Goal: Task Accomplishment & Management: Manage account settings

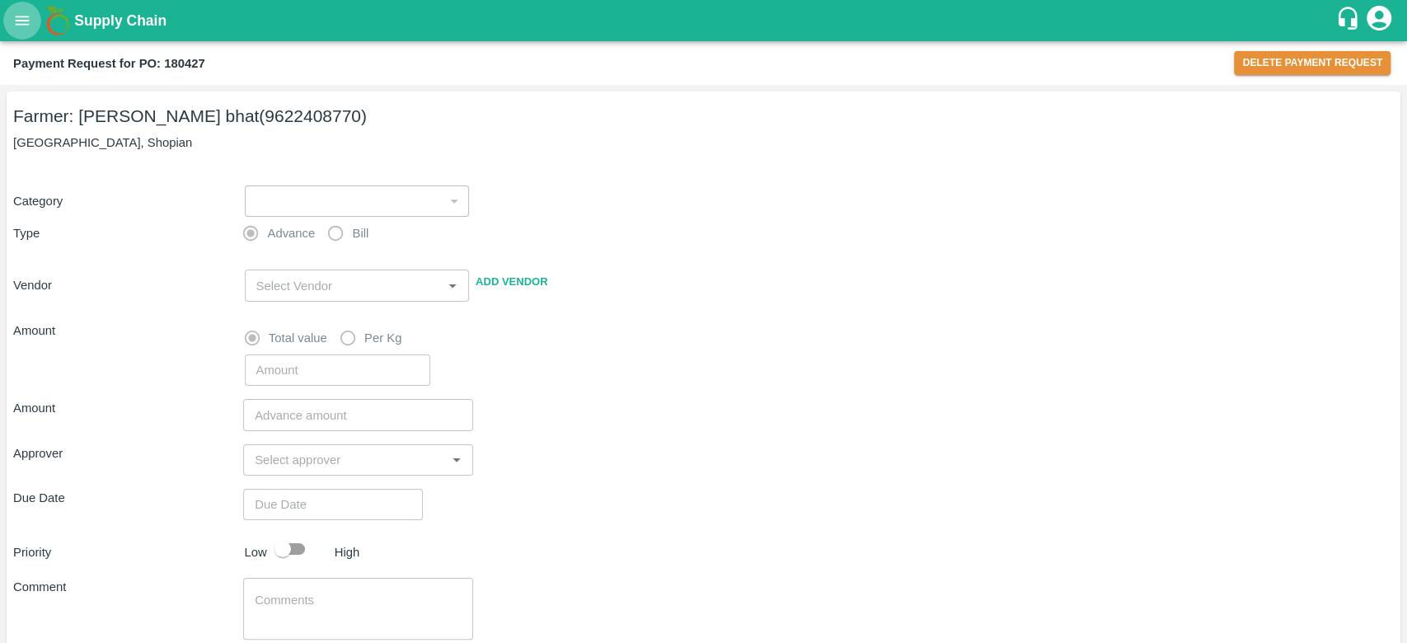
click at [20, 14] on icon "open drawer" at bounding box center [22, 21] width 18 height 18
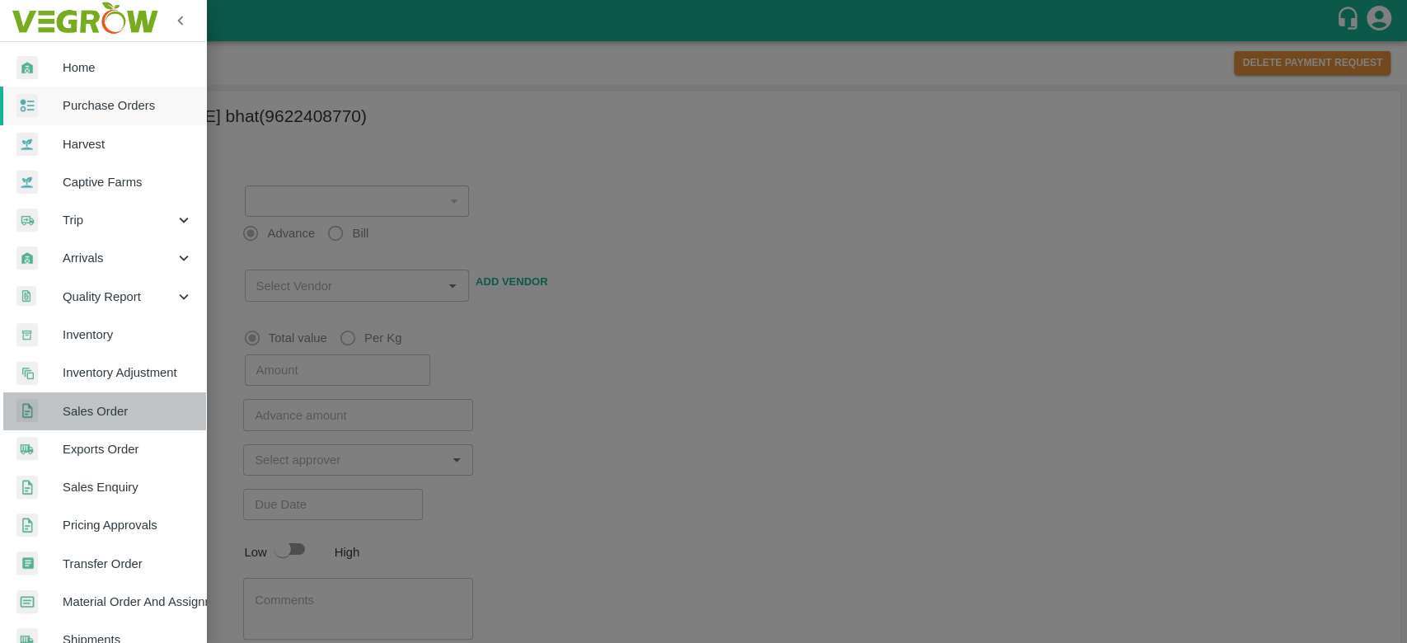
click at [123, 398] on link "Sales Order" at bounding box center [103, 411] width 206 height 38
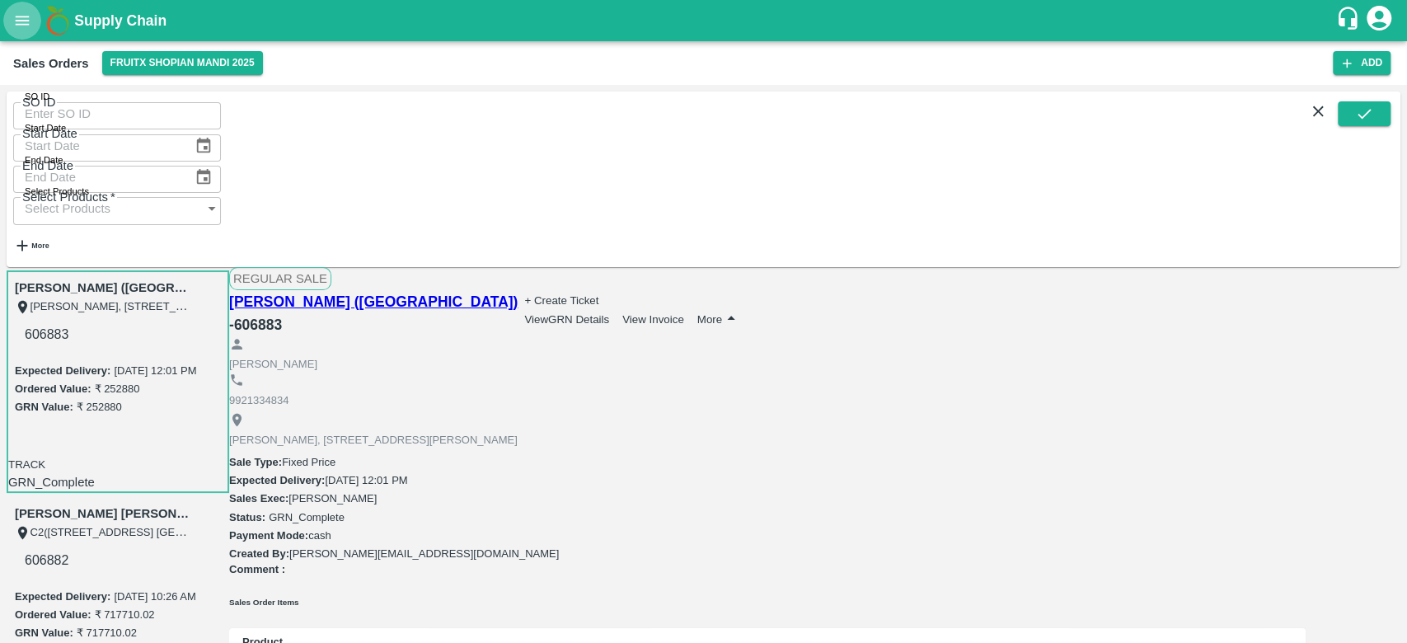
click at [33, 17] on button "open drawer" at bounding box center [22, 21] width 38 height 38
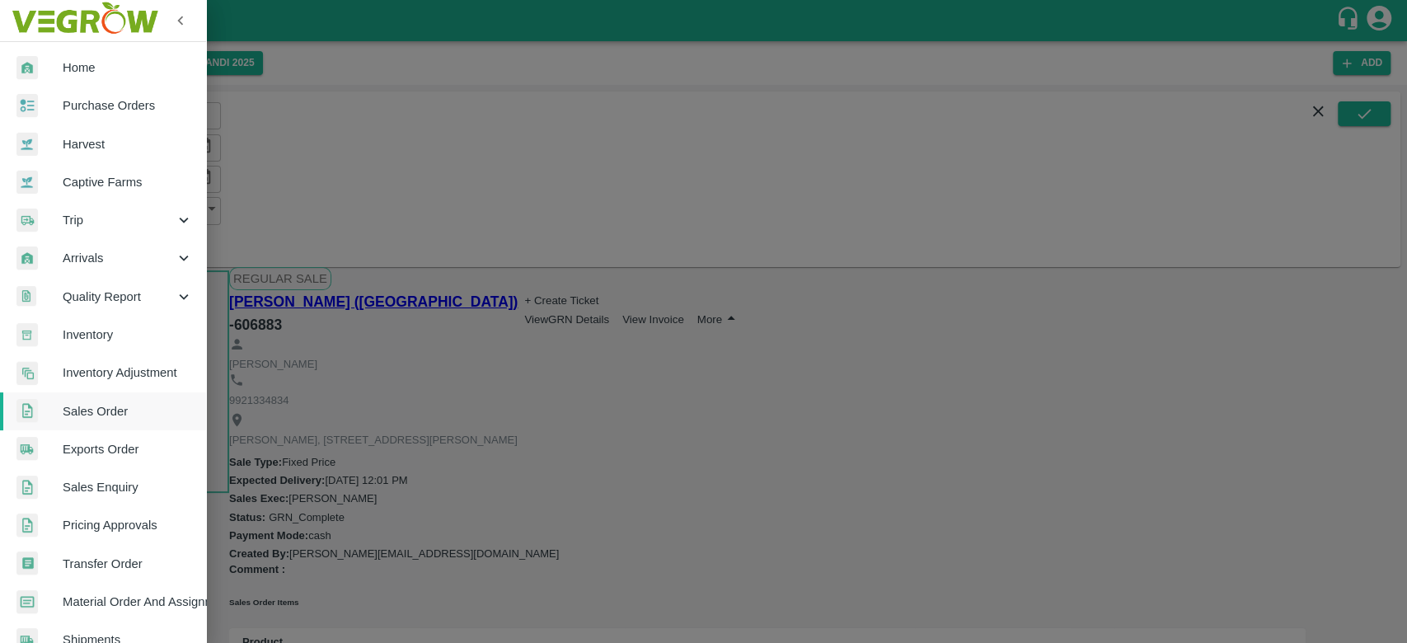
click at [273, 84] on div at bounding box center [703, 321] width 1407 height 643
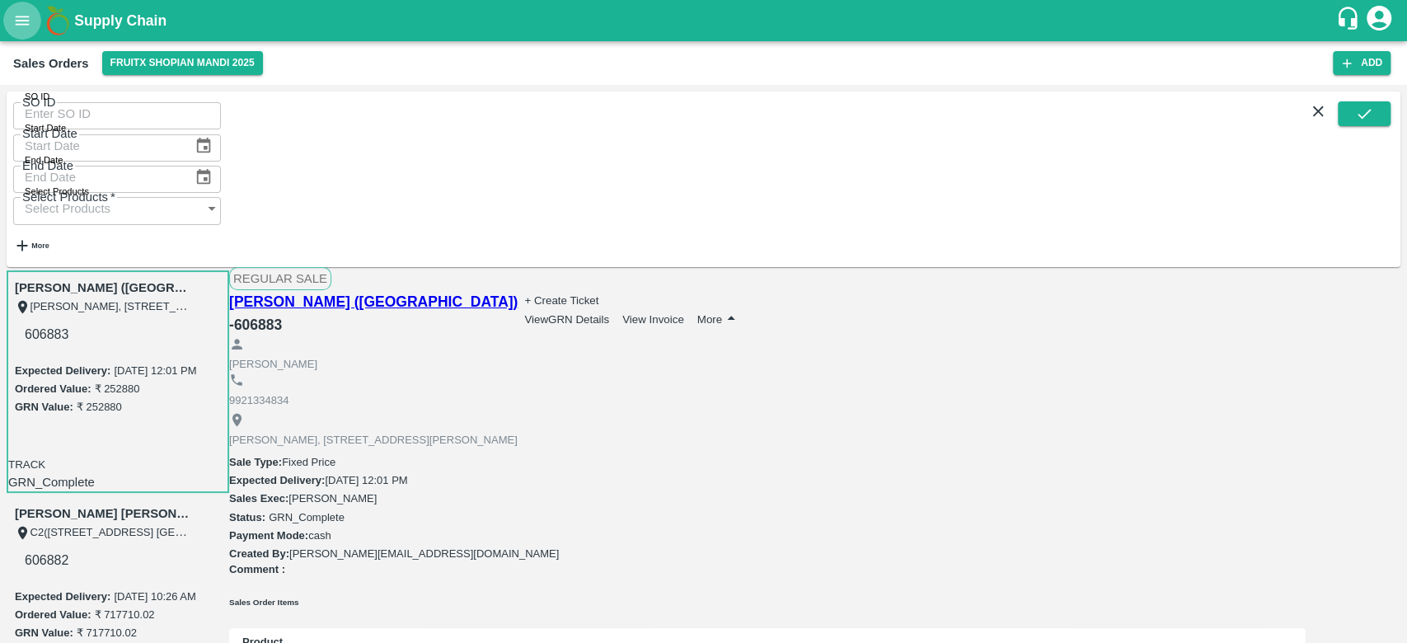
click at [19, 32] on button "open drawer" at bounding box center [22, 21] width 38 height 38
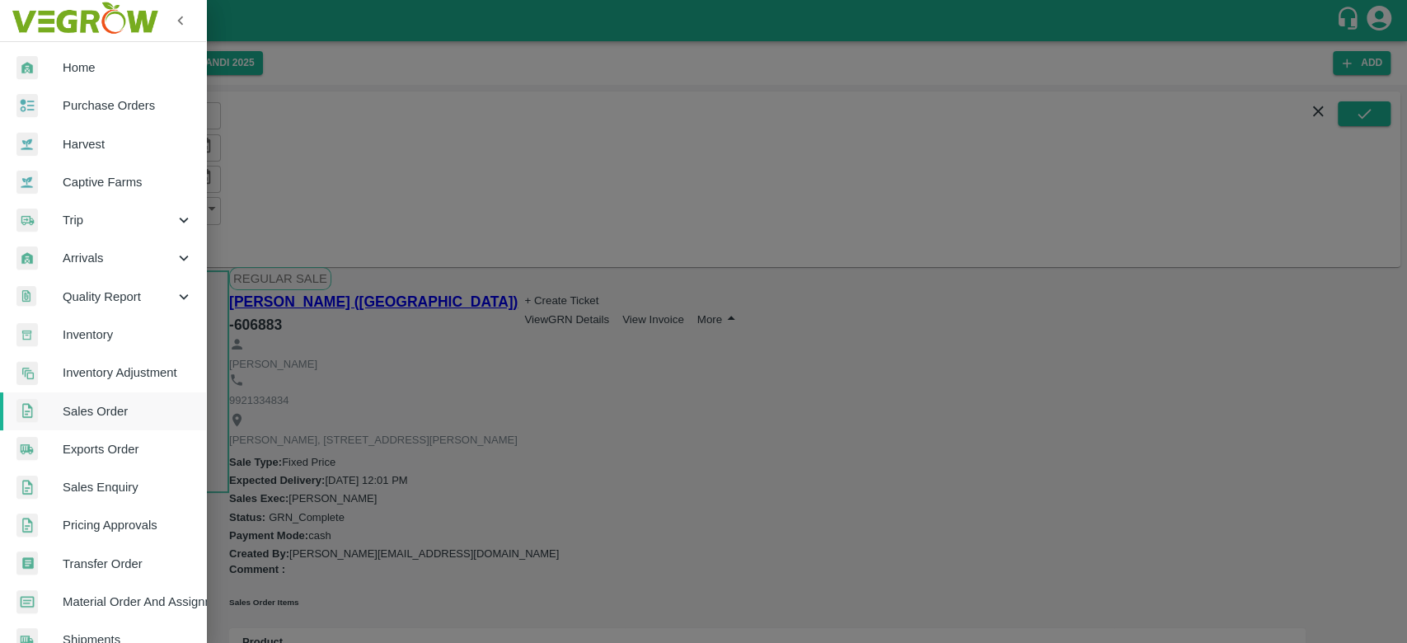
scroll to position [296, 0]
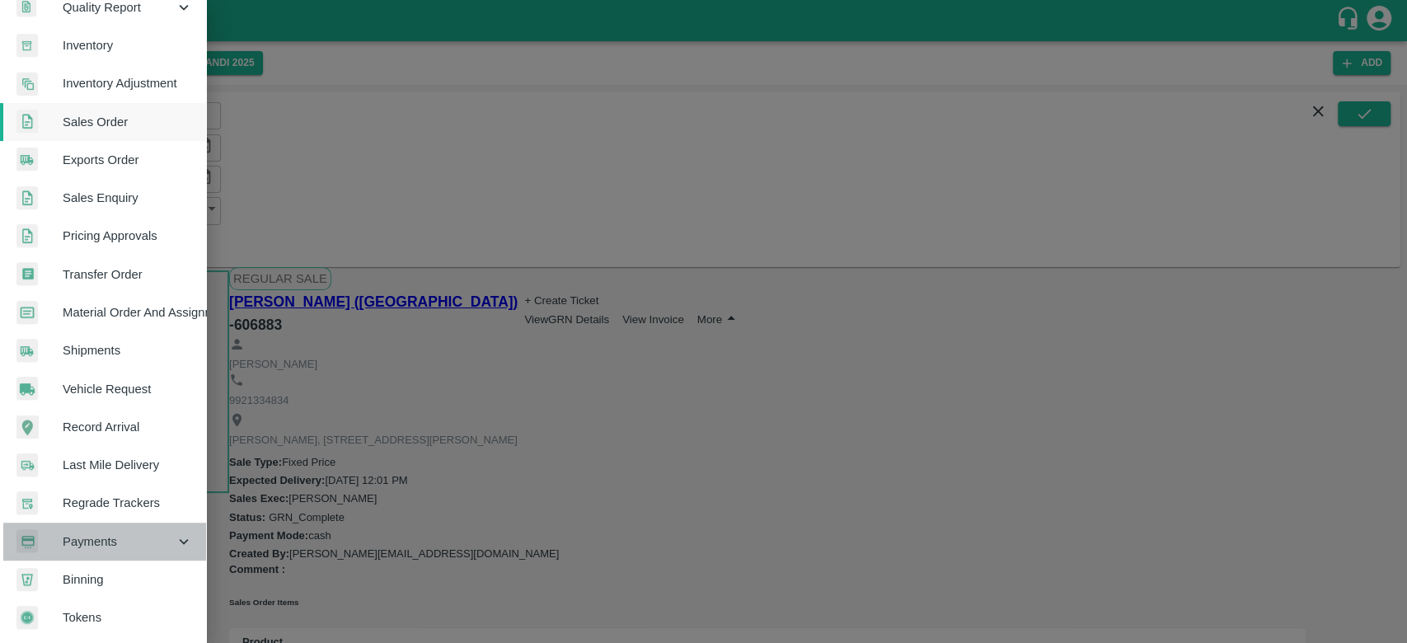
click at [159, 532] on span "Payments" at bounding box center [119, 541] width 112 height 18
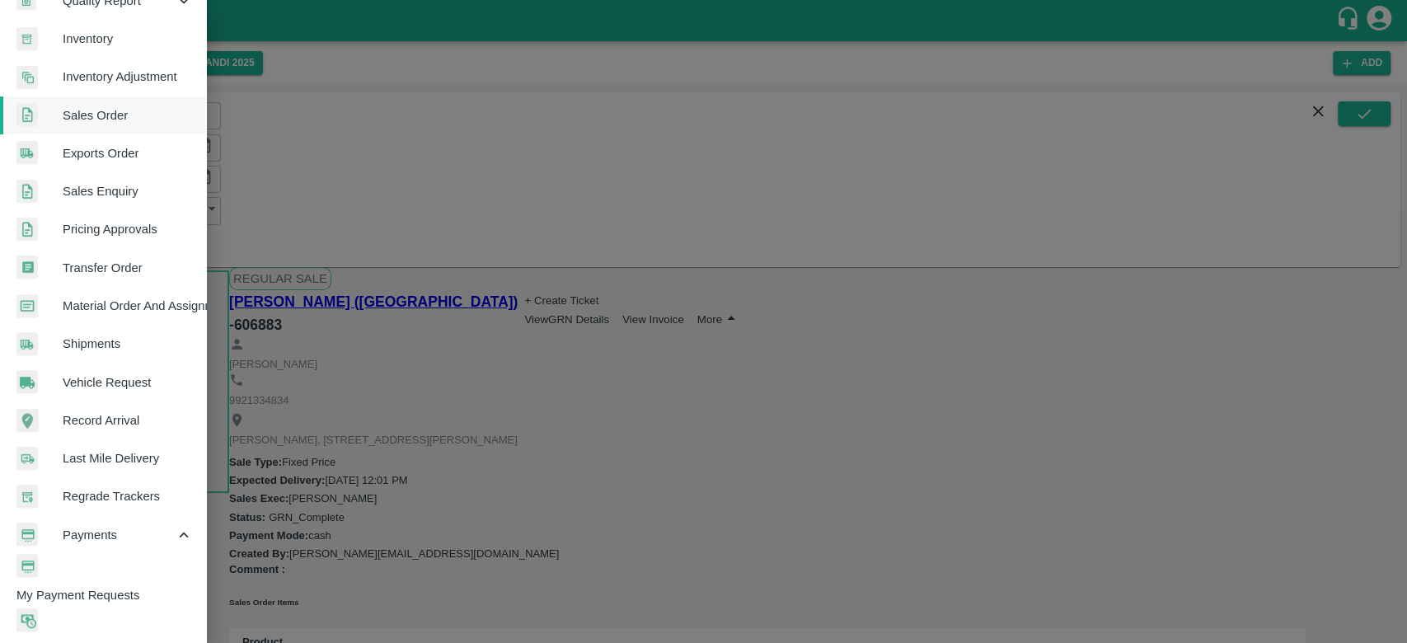
click at [158, 586] on span "My Payment Requests" at bounding box center [111, 595] width 190 height 18
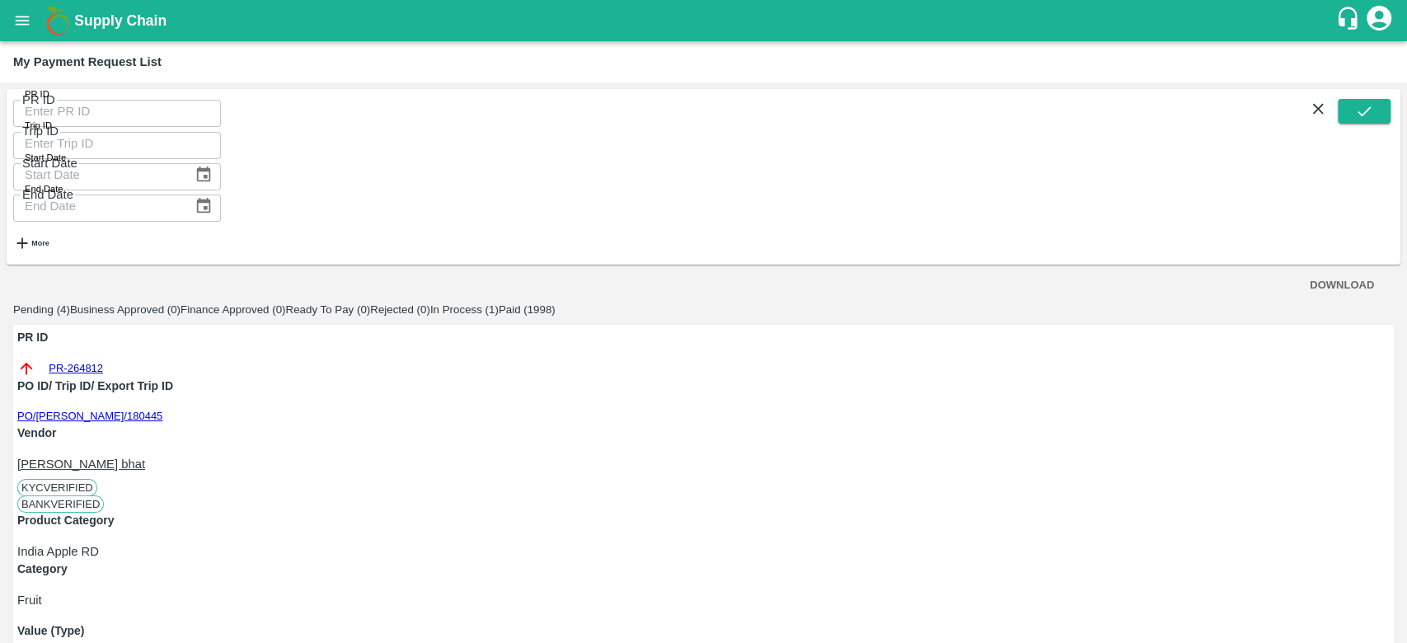
click at [77, 360] on link "PR-264812" at bounding box center [76, 368] width 54 height 16
